Goal: Task Accomplishment & Management: Manage account settings

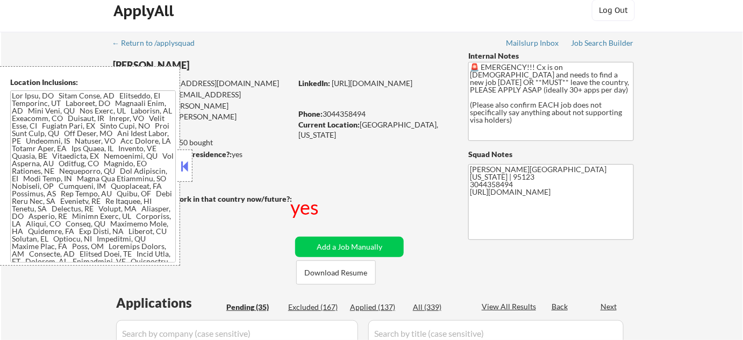
scroll to position [32, 0]
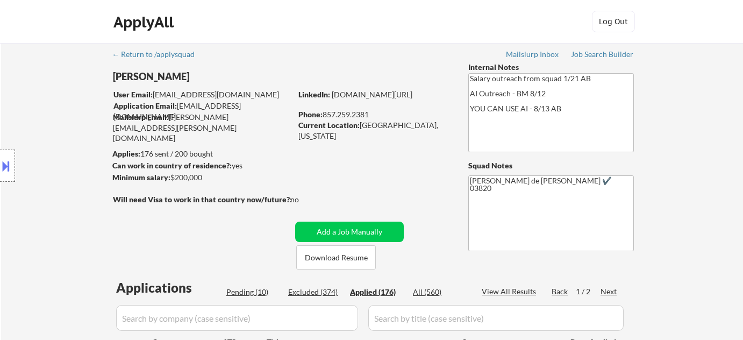
select select ""applied""
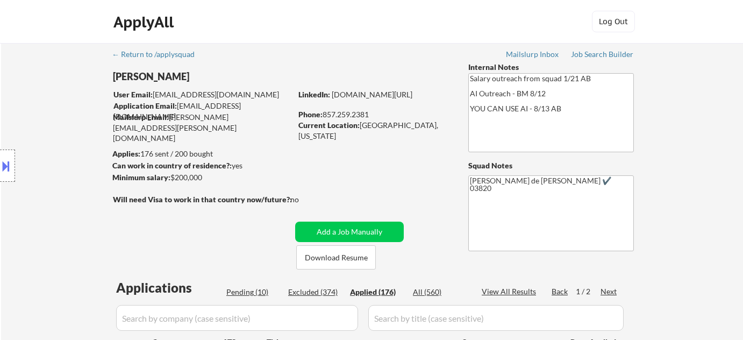
select select ""applied""
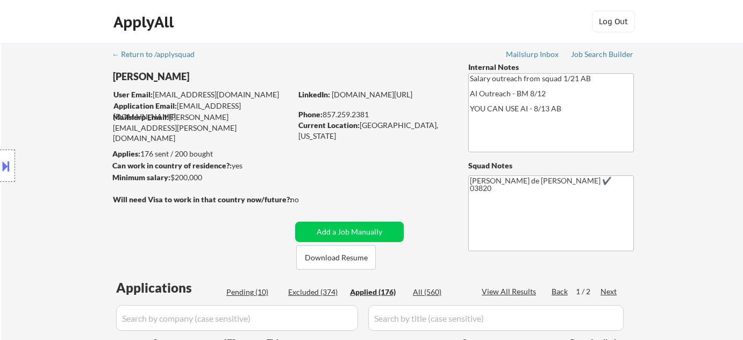
select select ""applied""
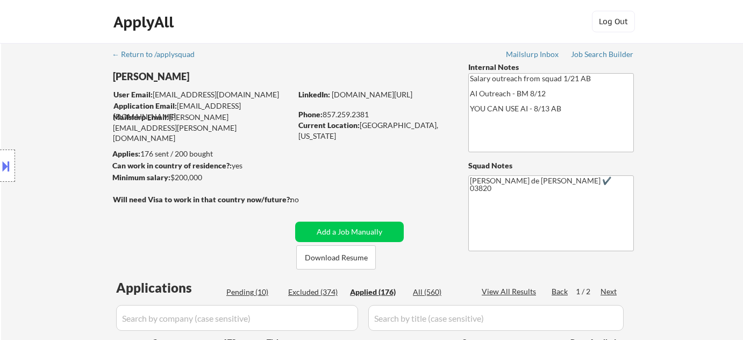
select select ""applied""
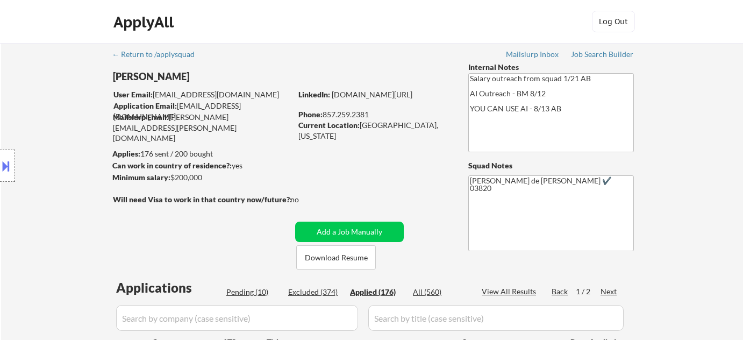
select select ""applied""
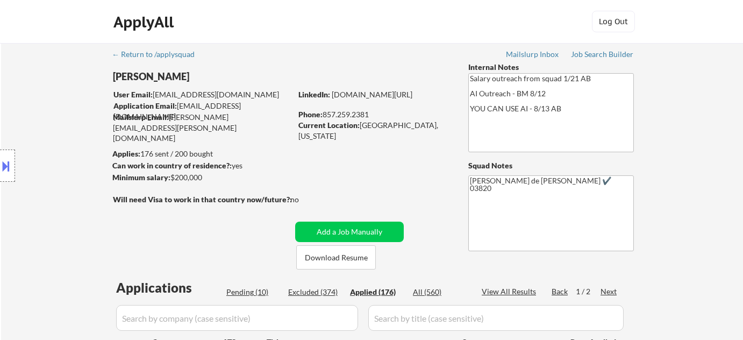
select select ""applied""
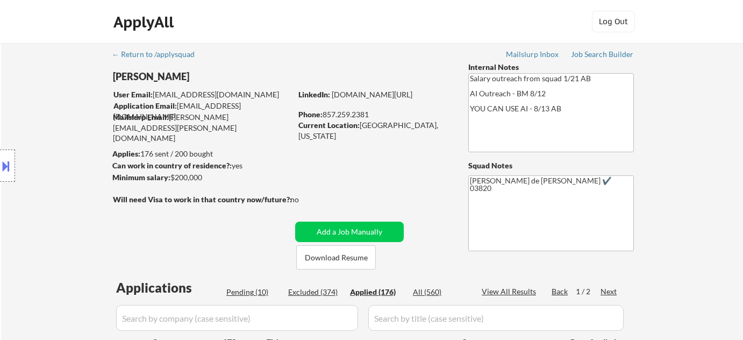
select select ""applied""
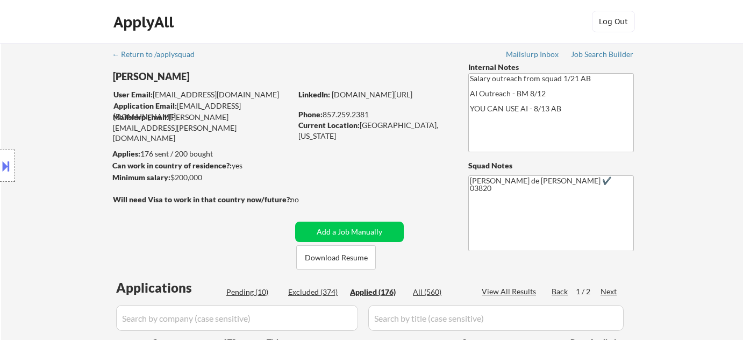
select select ""applied""
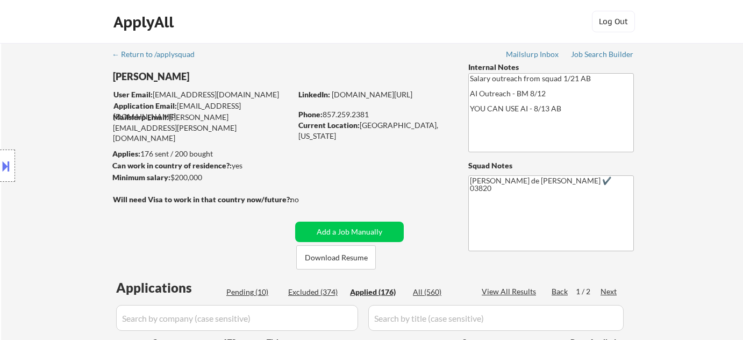
select select ""applied""
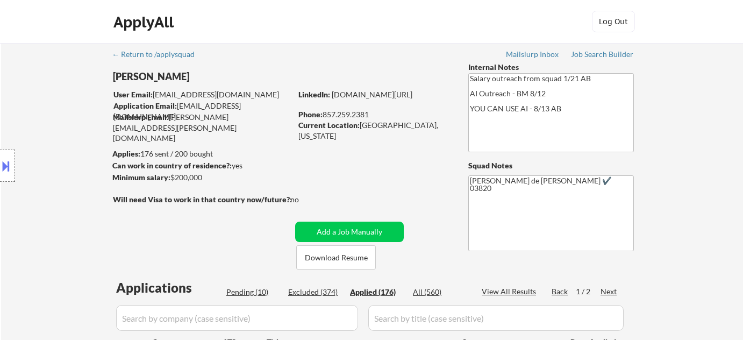
select select ""applied""
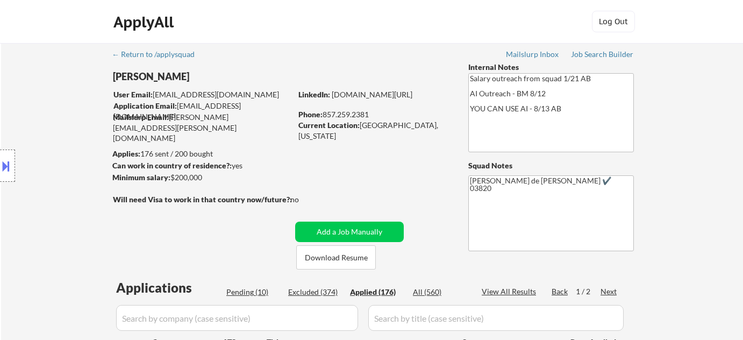
select select ""applied""
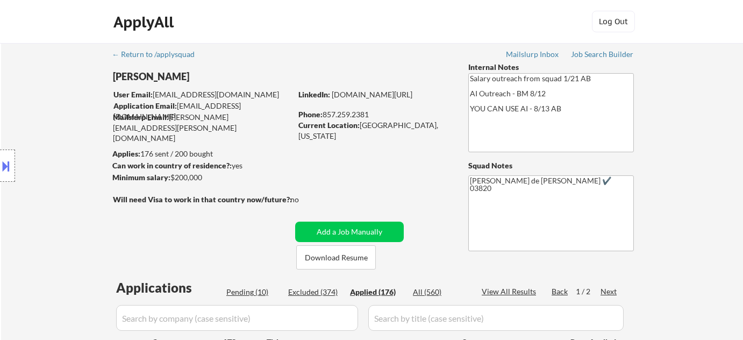
select select ""applied""
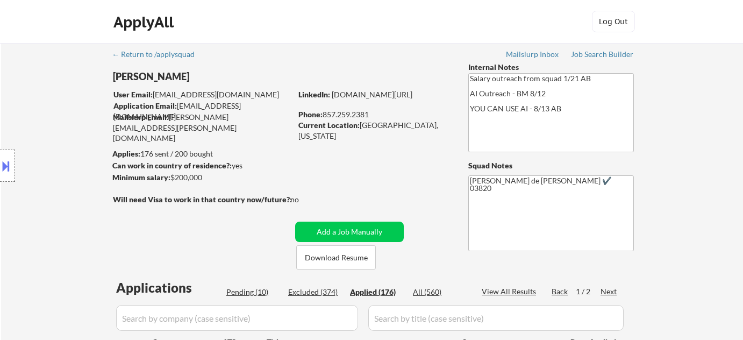
select select ""applied""
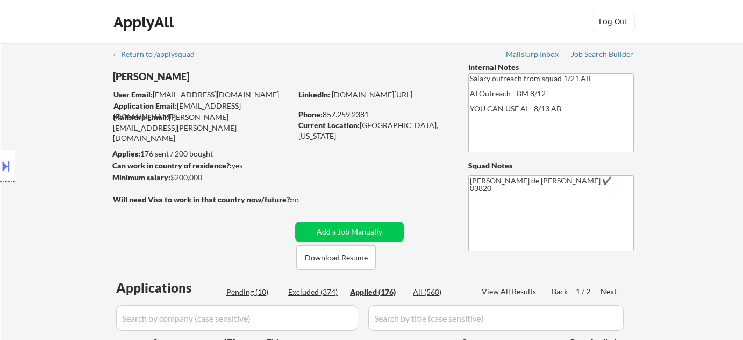
select select ""applied""
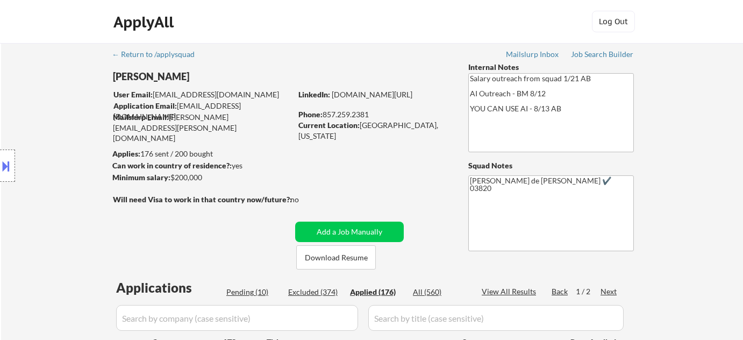
select select ""applied""
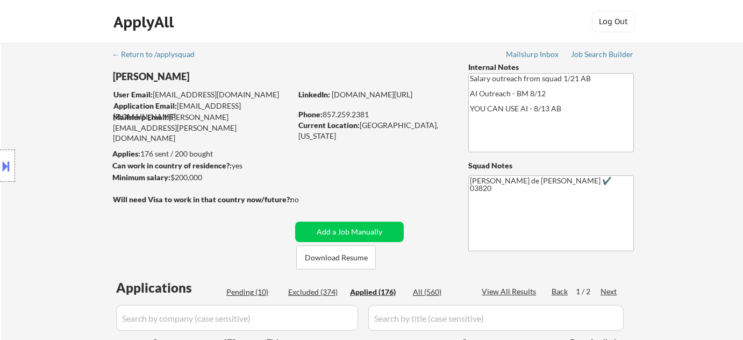
select select ""applied""
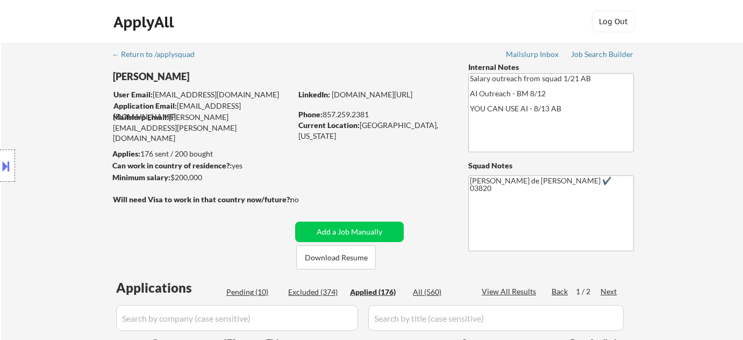
select select ""applied""
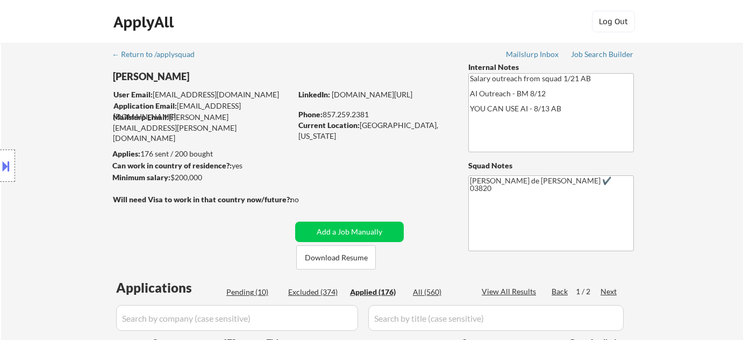
select select ""applied""
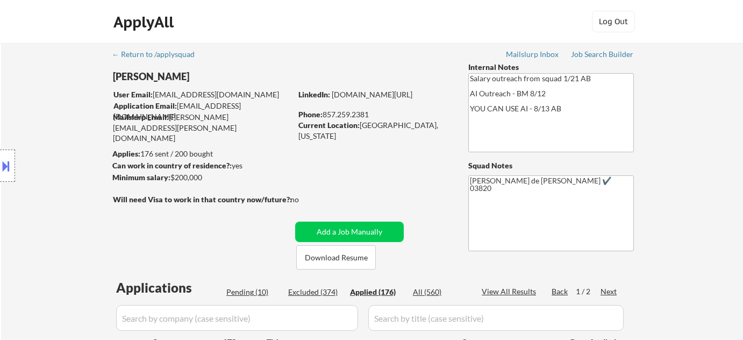
select select ""applied""
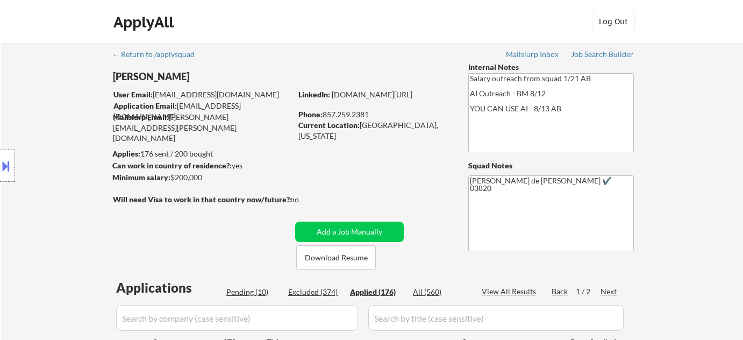
select select ""applied""
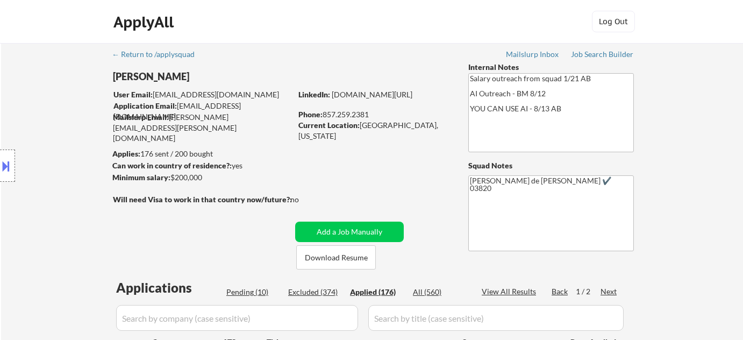
scroll to position [342, 0]
